Goal: Task Accomplishment & Management: Use online tool/utility

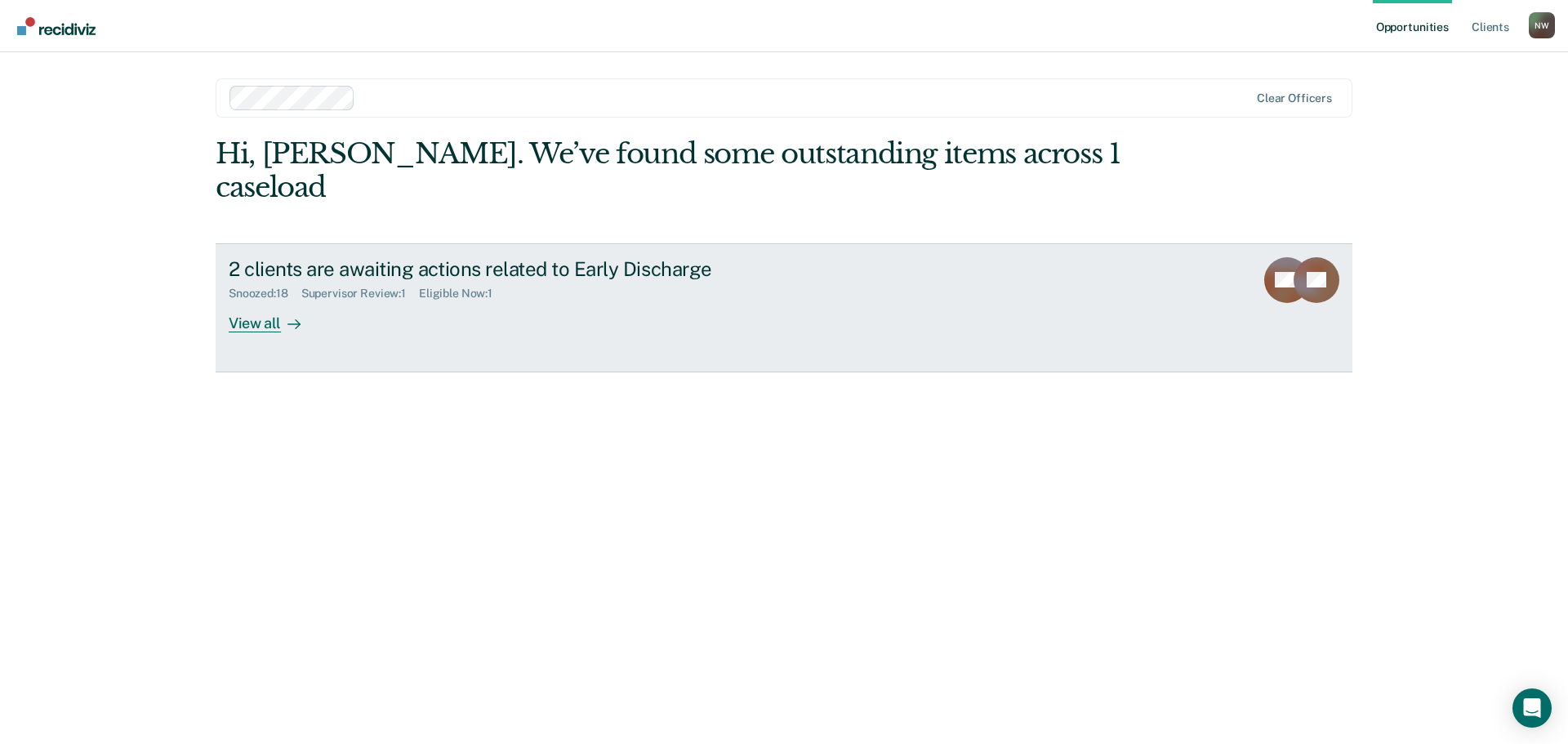
click at [262, 300] on div "View all" at bounding box center [274, 316] width 91 height 32
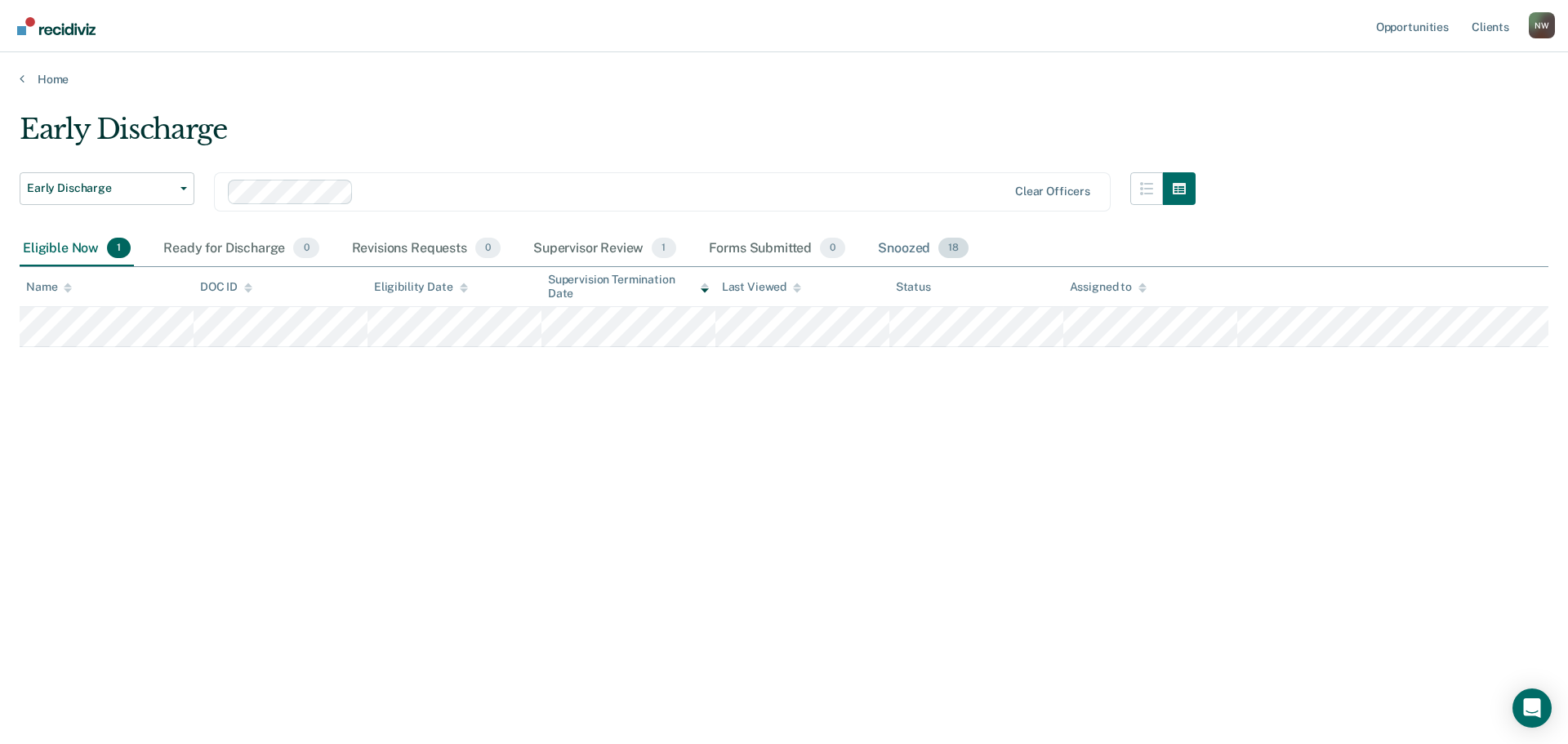
click at [899, 245] on div "Snoozed 18" at bounding box center [923, 249] width 97 height 36
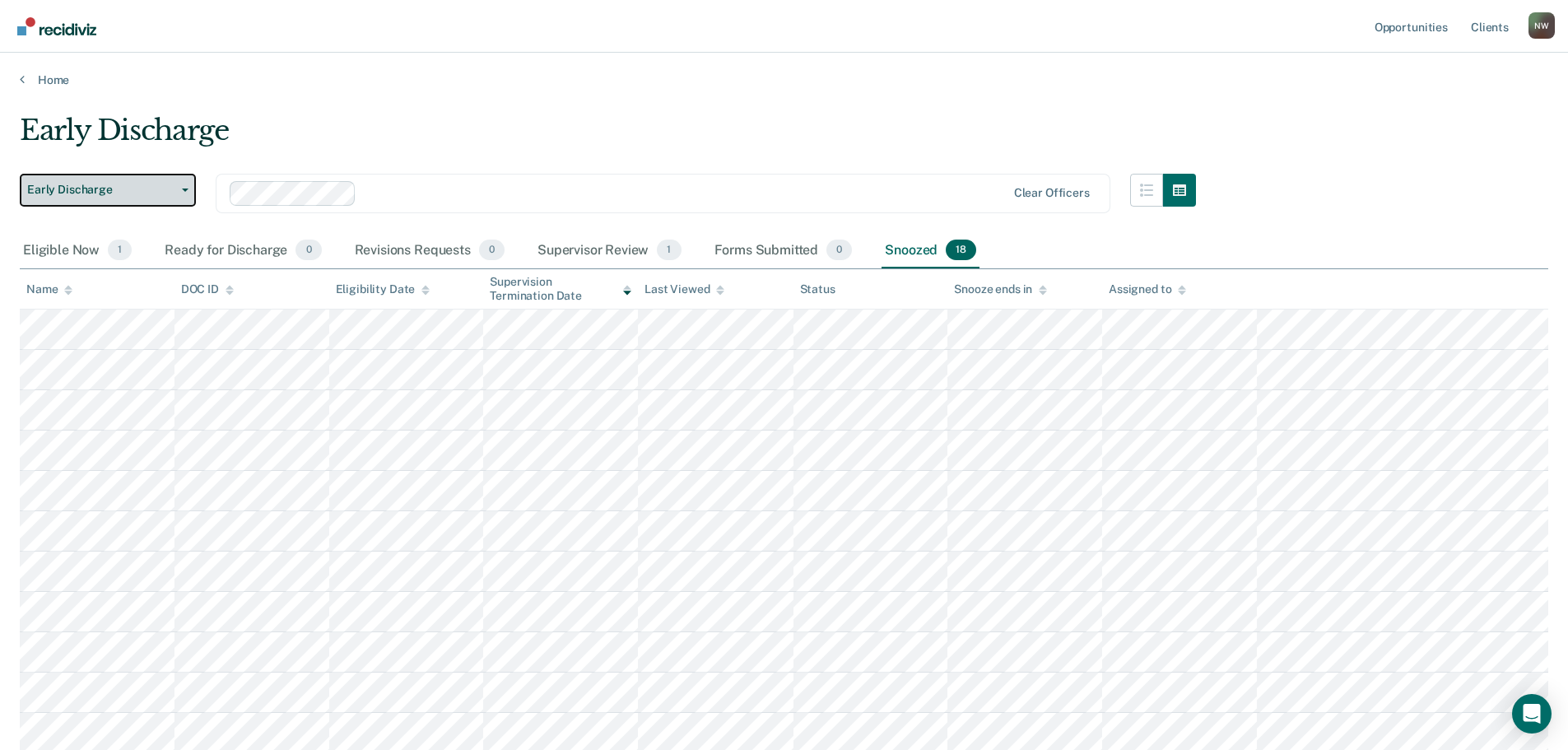
click at [168, 191] on span "Early Discharge" at bounding box center [101, 190] width 149 height 14
click at [168, 186] on span "Early Discharge" at bounding box center [101, 190] width 149 height 14
click at [1481, 32] on link "Client s" at bounding box center [1490, 26] width 44 height 53
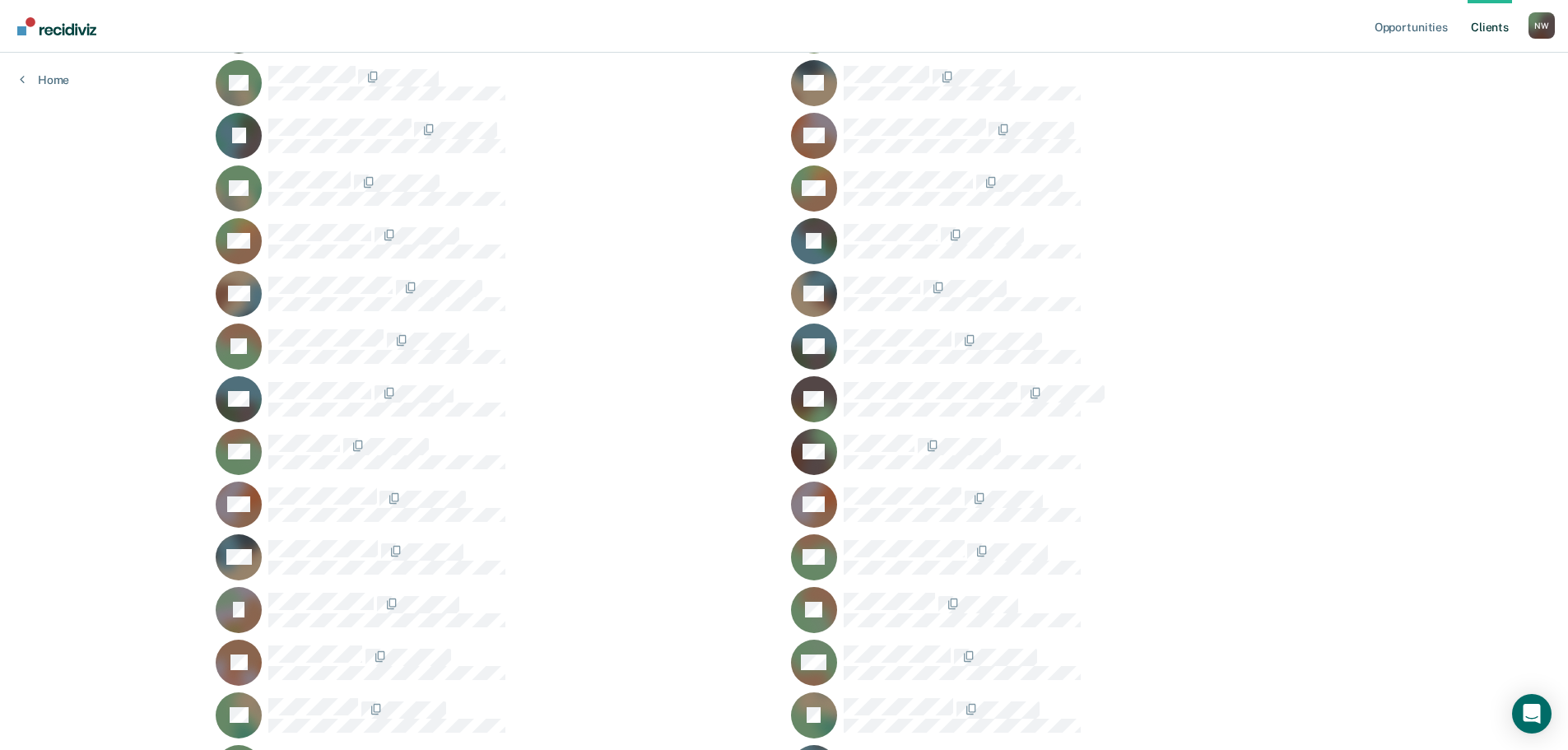
scroll to position [905, 0]
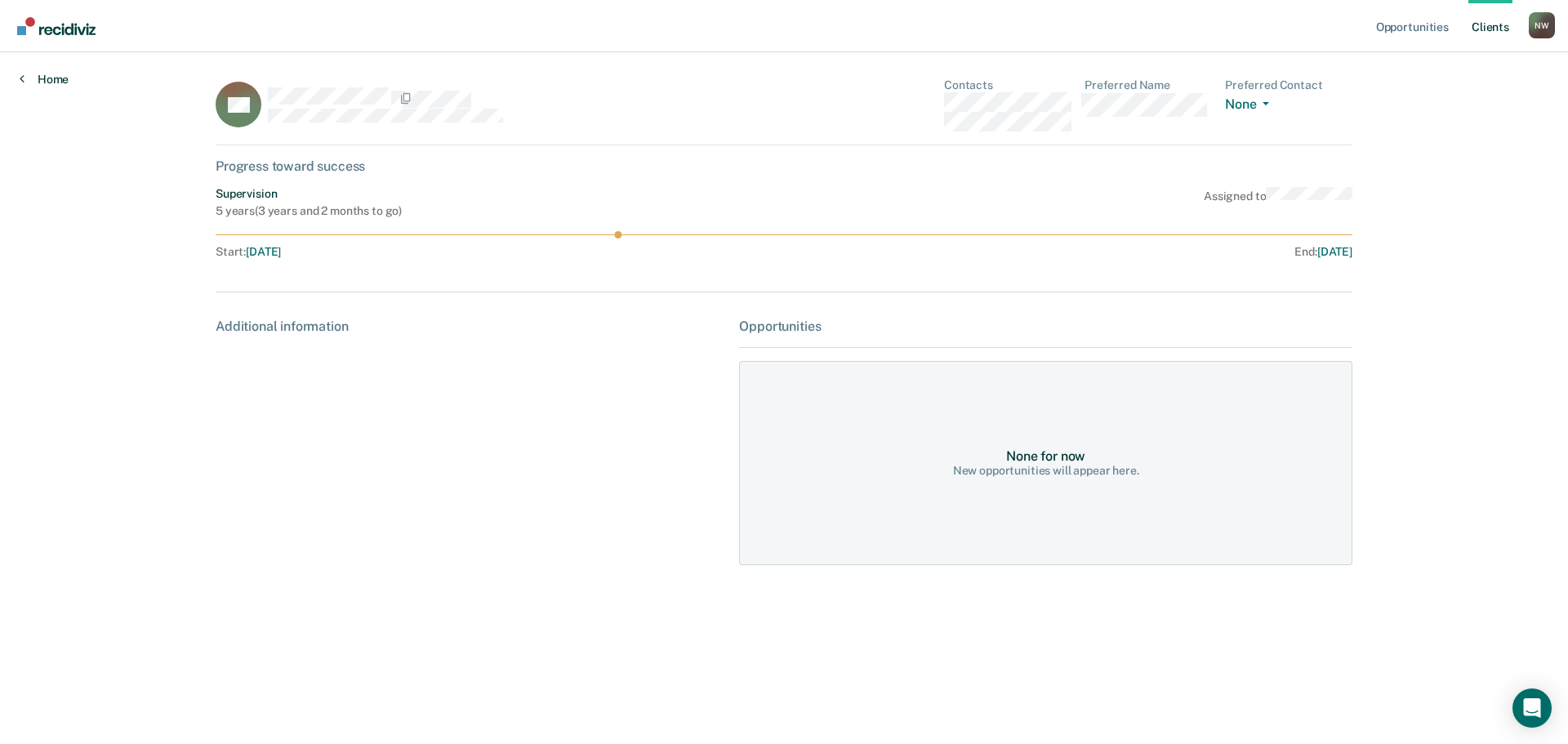
click at [39, 74] on link "Home" at bounding box center [44, 79] width 49 height 14
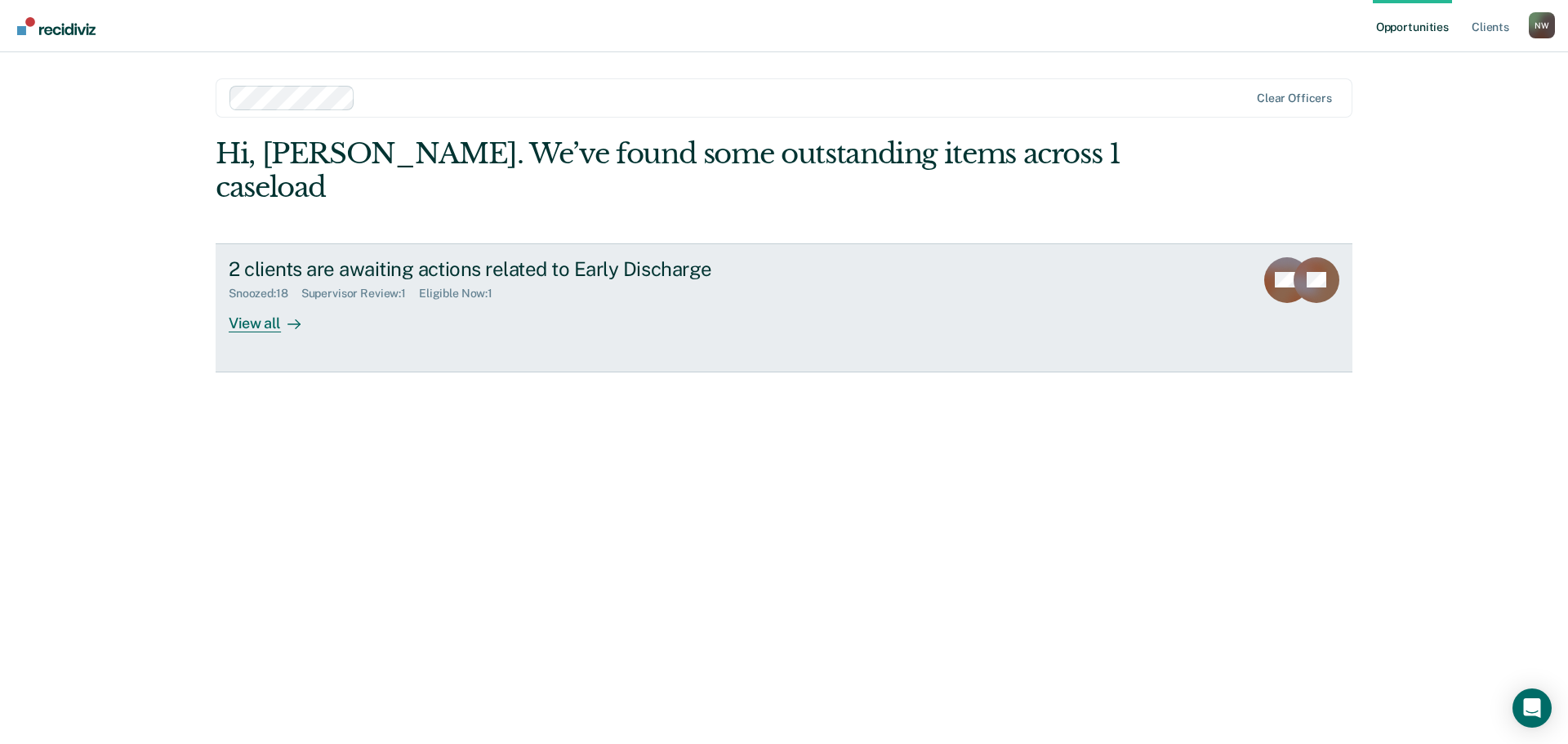
click at [256, 300] on div "View all" at bounding box center [274, 316] width 91 height 32
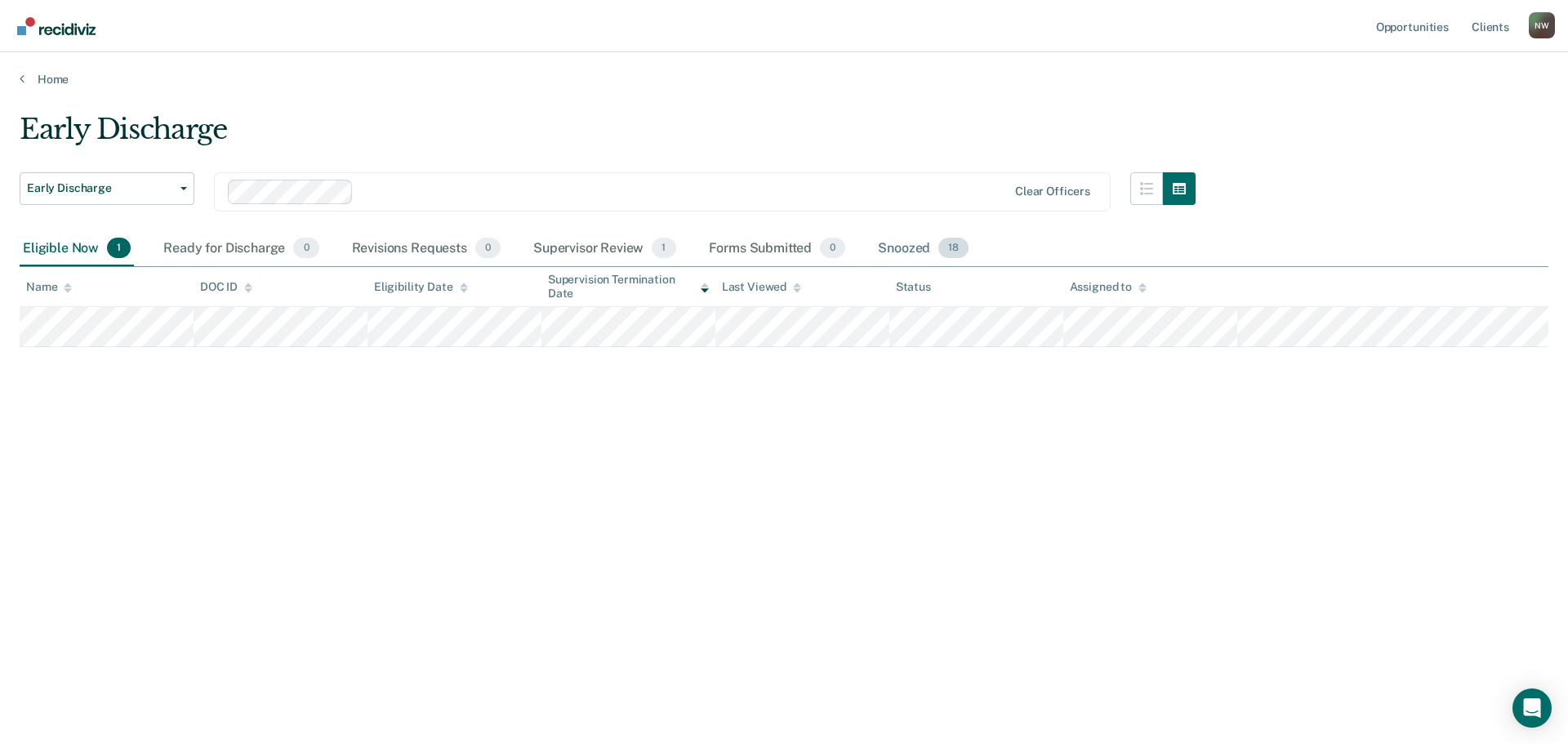
click at [927, 243] on div "Snoozed 18" at bounding box center [923, 249] width 97 height 36
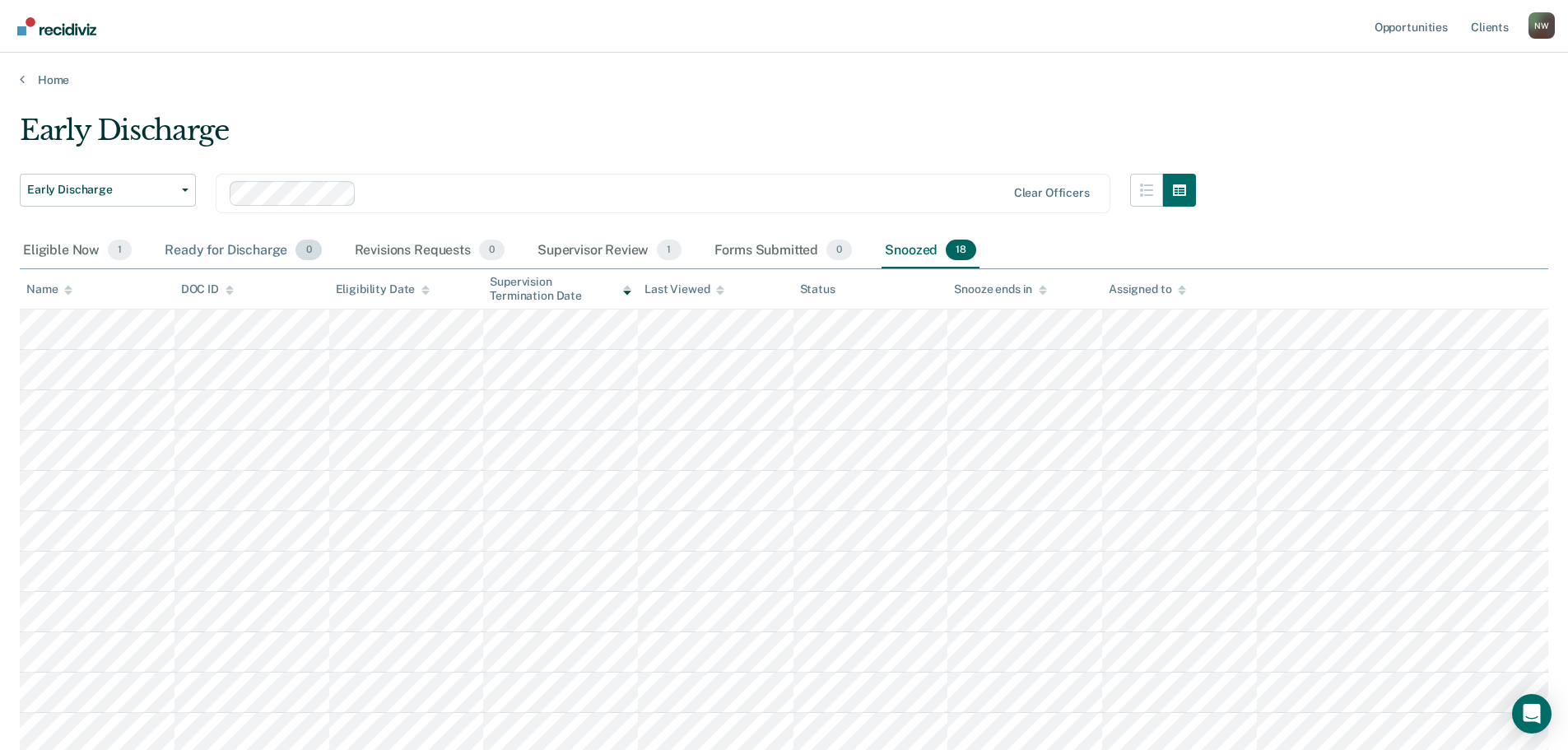
click at [233, 248] on div "Ready for Discharge 0" at bounding box center [242, 251] width 163 height 36
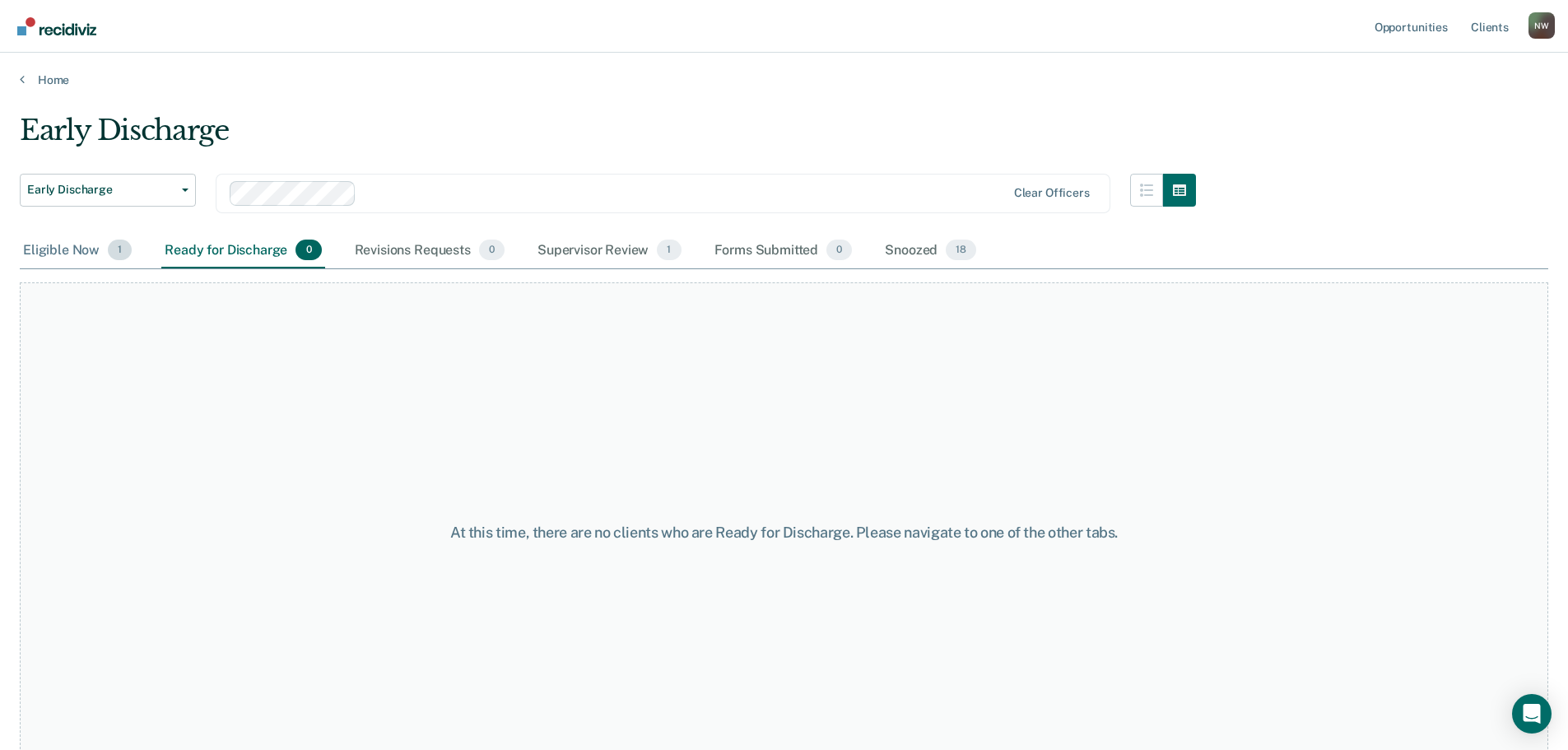
click at [62, 250] on div "Eligible Now 1" at bounding box center [77, 251] width 115 height 36
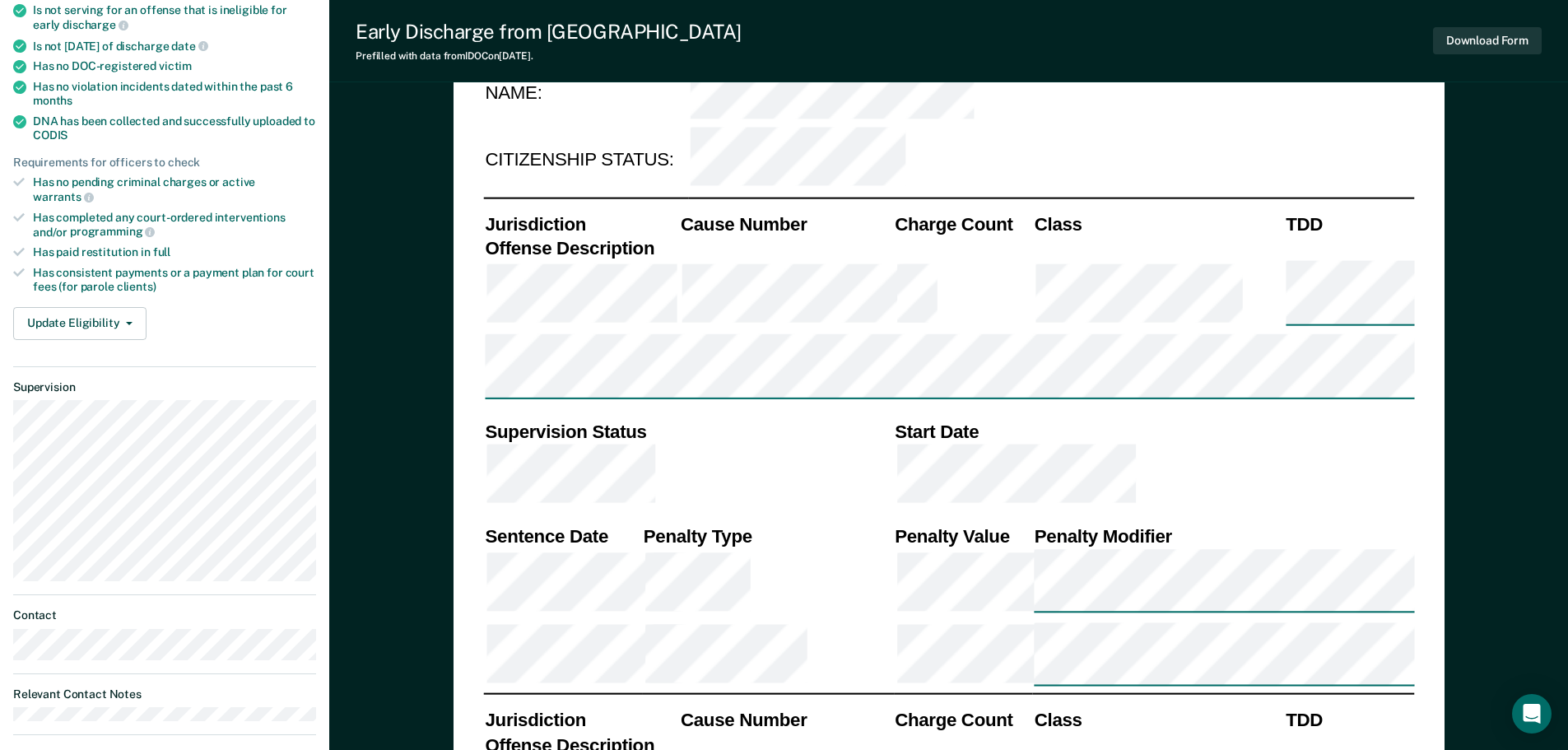
type textarea "x"
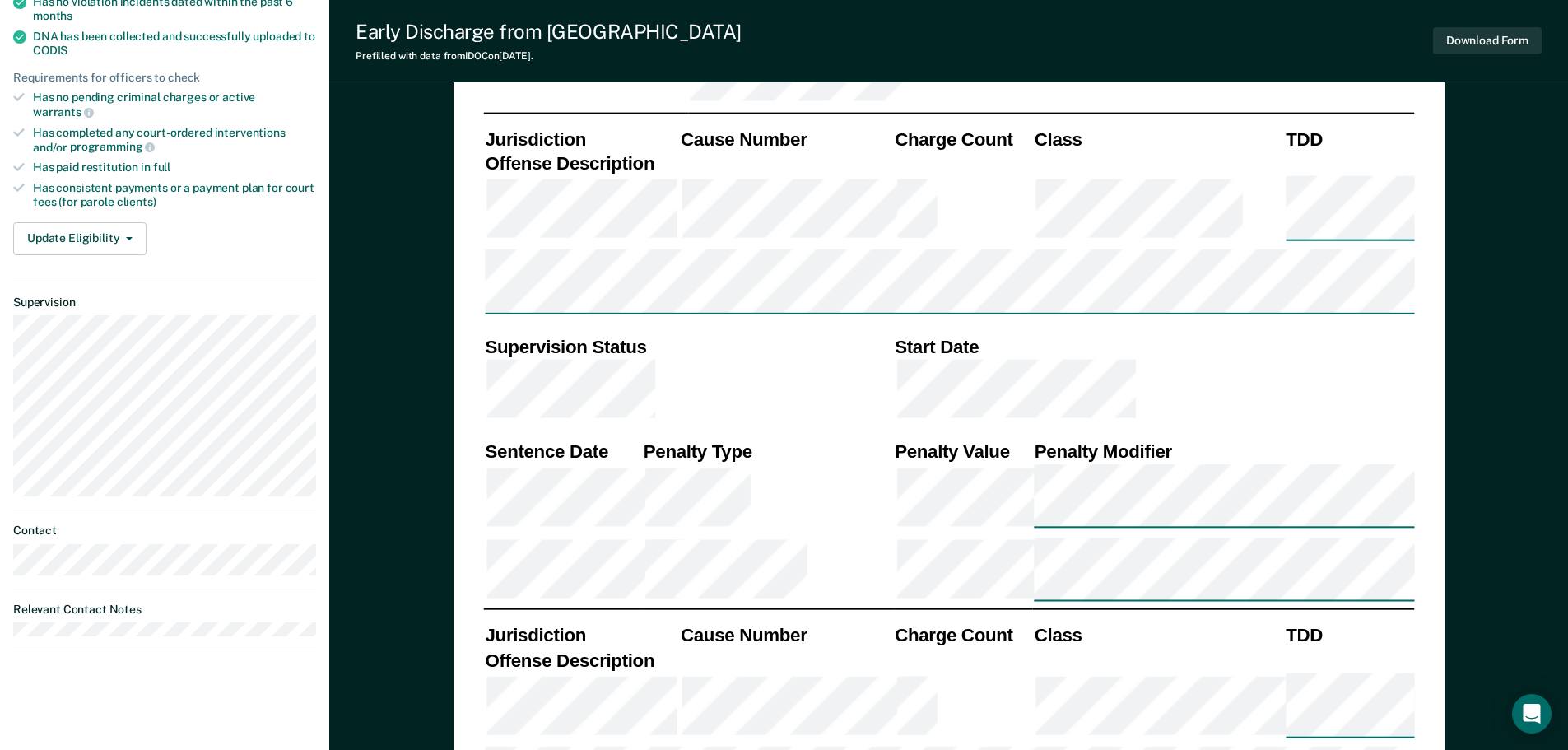
scroll to position [576, 0]
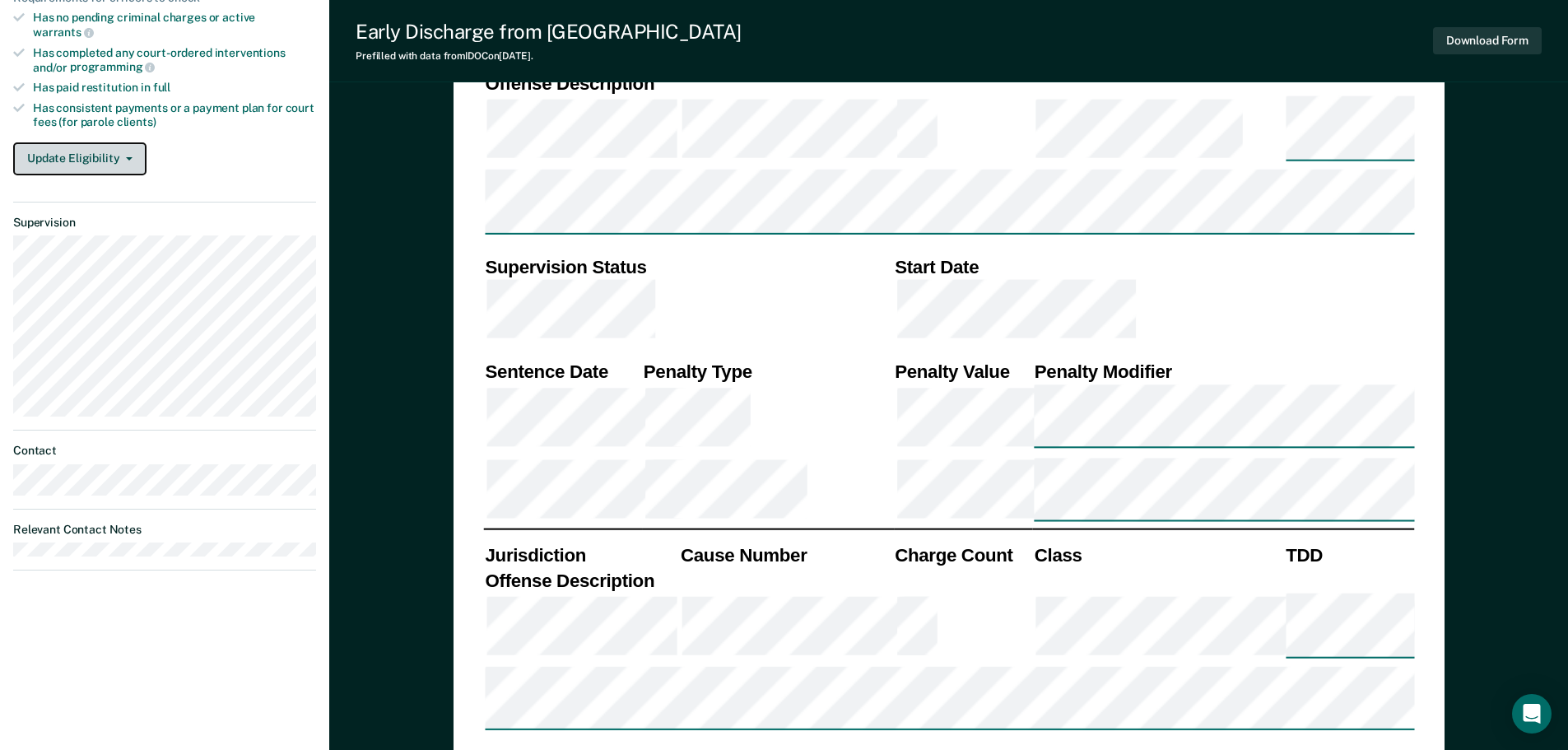
click at [84, 146] on button "Update Eligibility" at bounding box center [80, 158] width 133 height 33
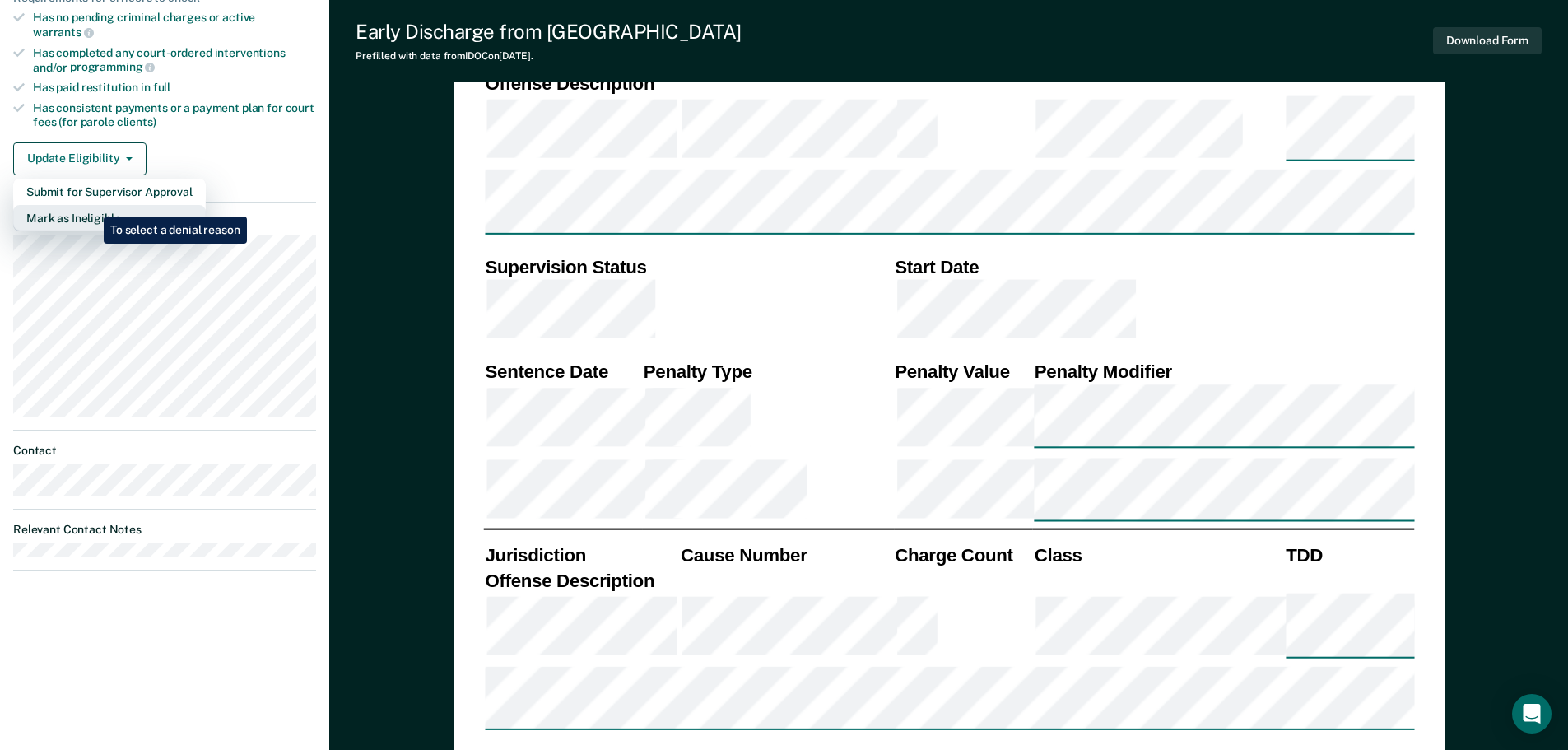
click at [91, 205] on button "Mark as Ineligible" at bounding box center [110, 218] width 193 height 26
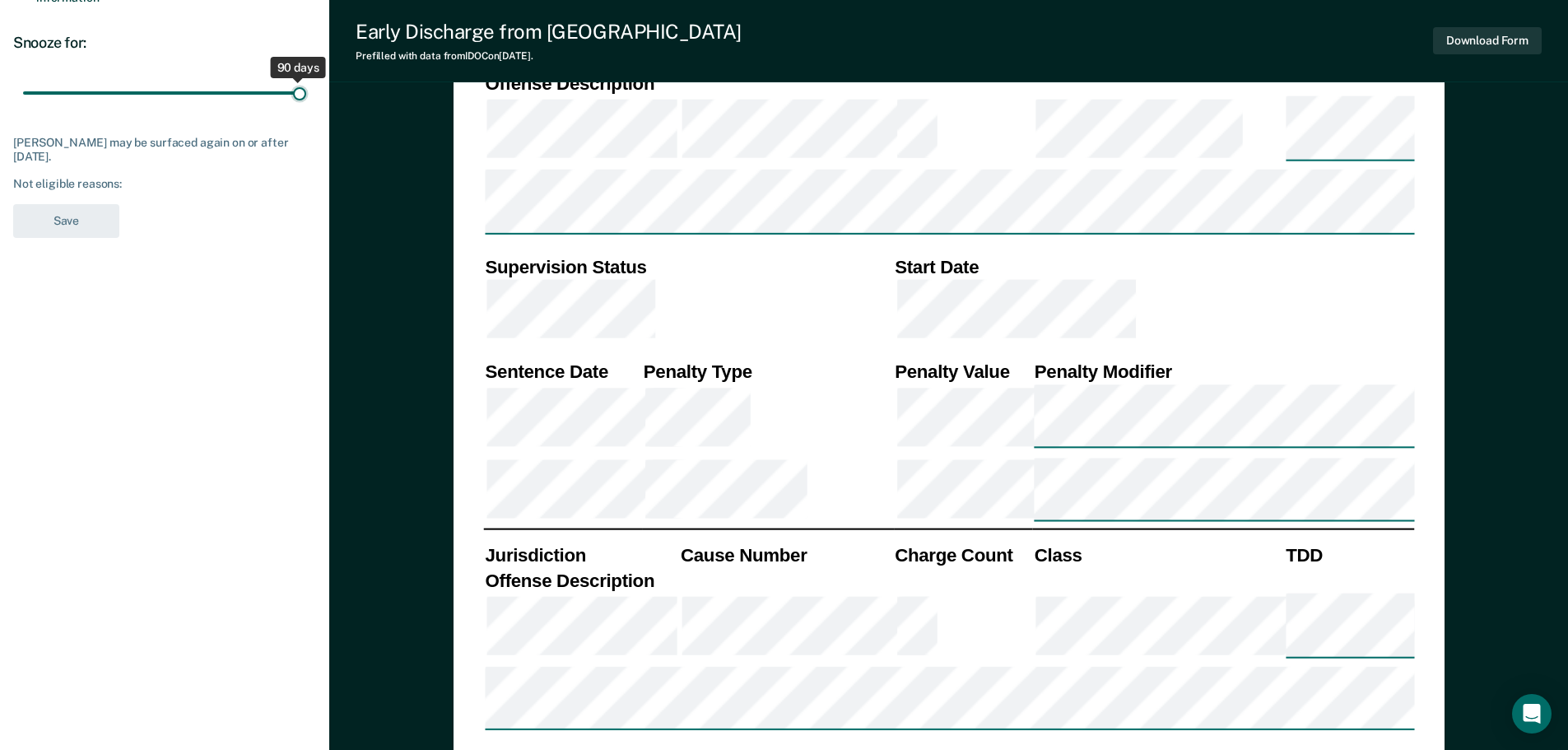
drag, startPoint x: 117, startPoint y: 95, endPoint x: 308, endPoint y: 106, distance: 191.3
type input "90"
click at [306, 106] on input "range" at bounding box center [165, 93] width 283 height 29
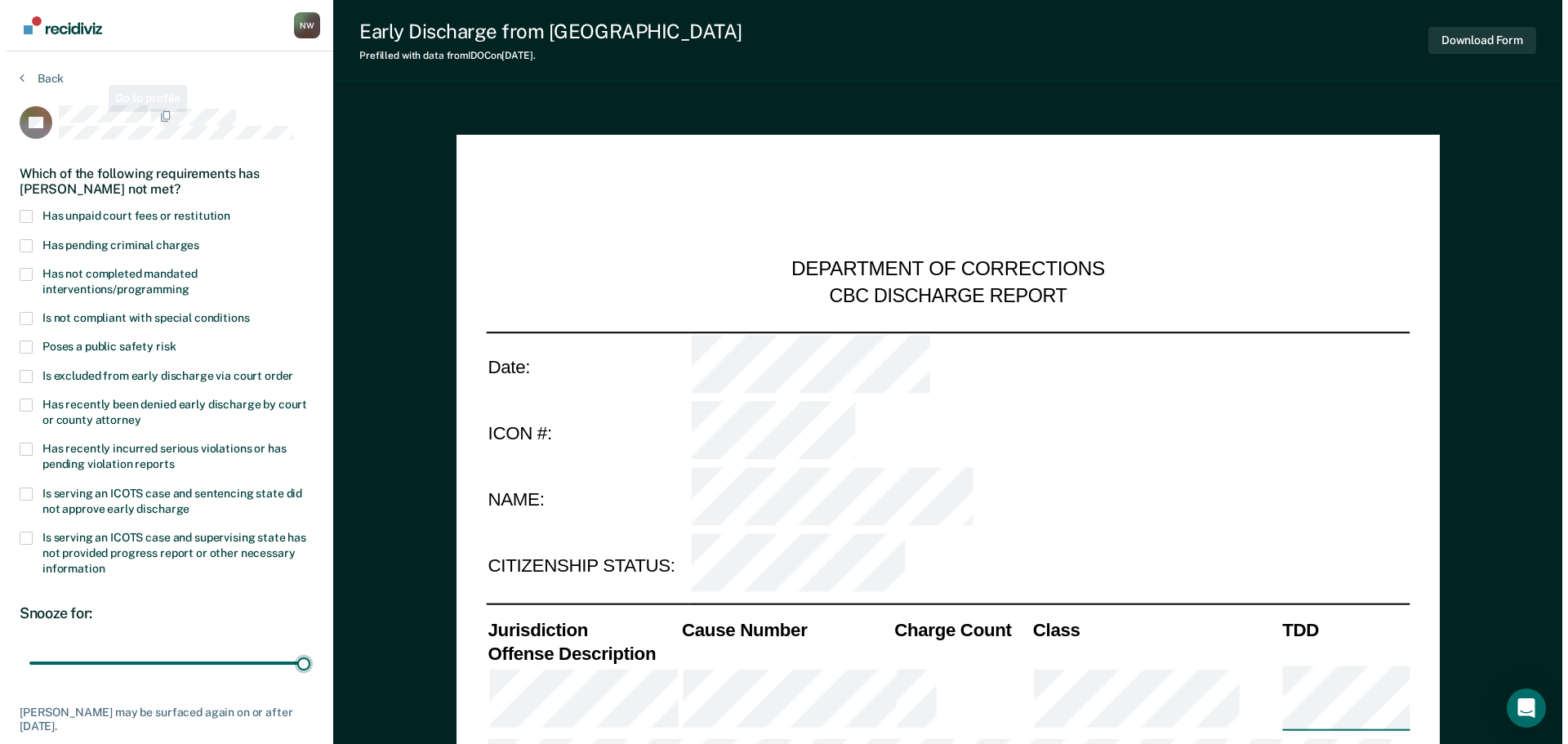
scroll to position [0, 0]
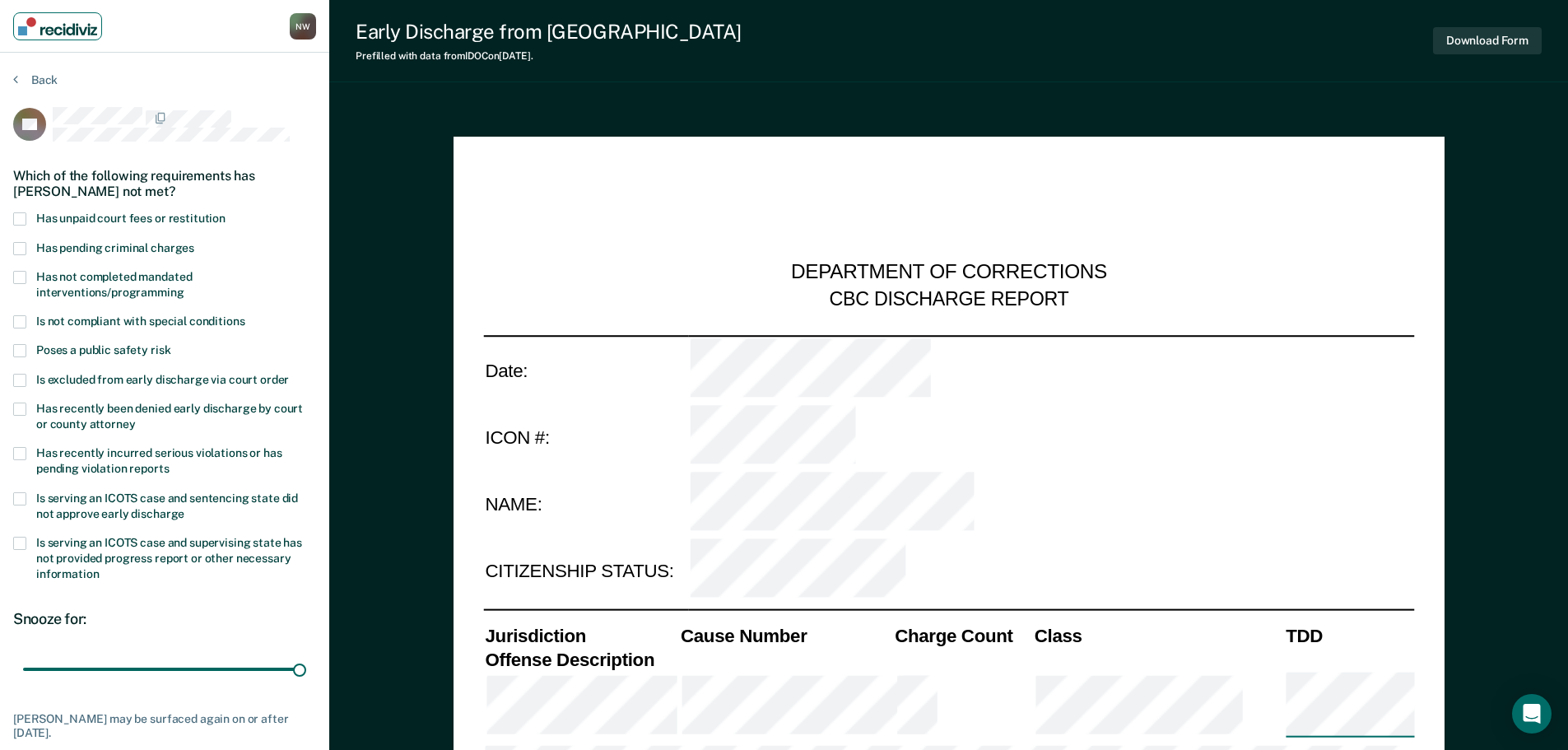
click at [55, 24] on img "Main navigation" at bounding box center [58, 26] width 79 height 18
